Goal: Check status: Check status

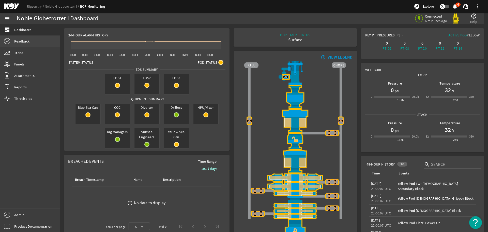
click at [21, 41] on span "Readback" at bounding box center [21, 41] width 15 height 5
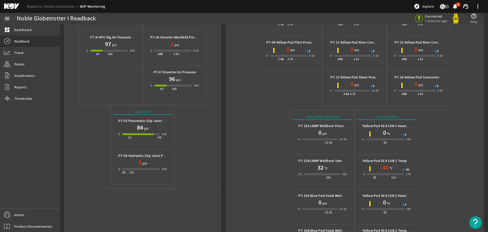
scroll to position [157, 0]
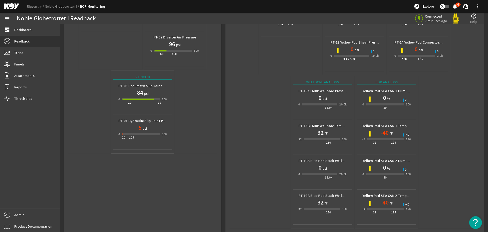
click at [10, 5] on mat-icon at bounding box center [15, 6] width 23 height 6
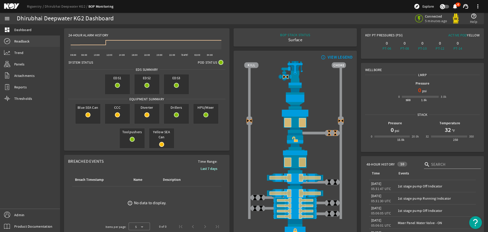
click at [17, 39] on span "Readback" at bounding box center [21, 41] width 15 height 5
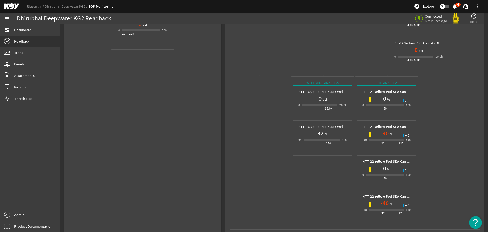
scroll to position [261, 0]
click at [12, 7] on mat-icon at bounding box center [15, 6] width 23 height 6
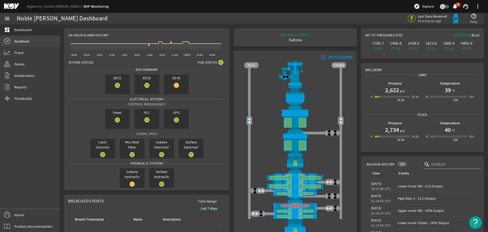
click at [25, 40] on span "Readback" at bounding box center [21, 41] width 15 height 5
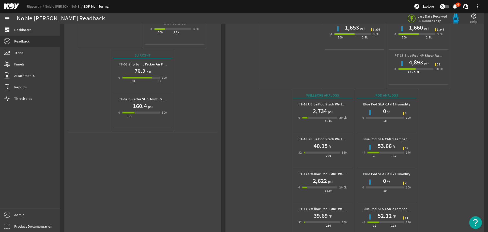
scroll to position [192, 0]
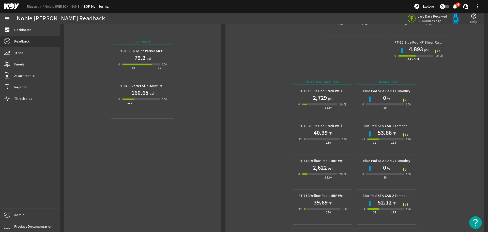
click at [9, 5] on mat-icon at bounding box center [15, 6] width 23 height 6
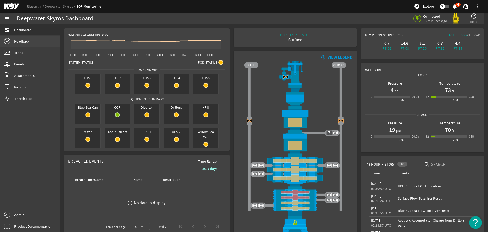
click at [18, 41] on span "Readback" at bounding box center [21, 41] width 15 height 5
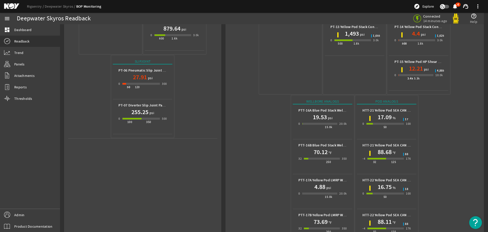
scroll to position [192, 0]
